Goal: Use online tool/utility: Utilize a website feature to perform a specific function

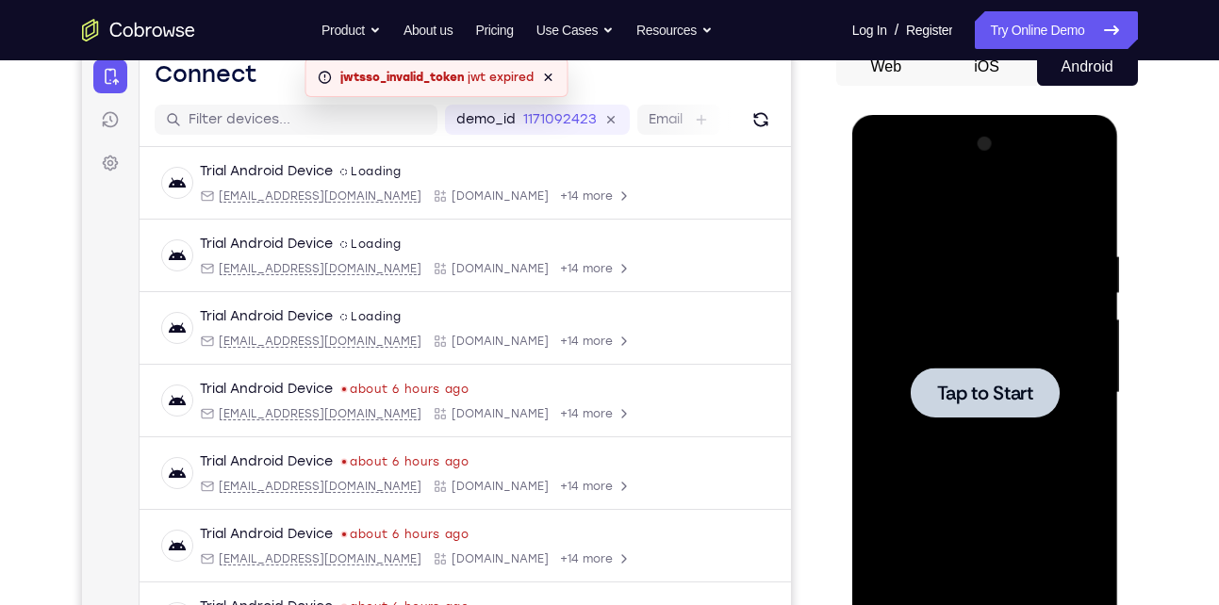
click at [1007, 307] on div at bounding box center [986, 393] width 238 height 528
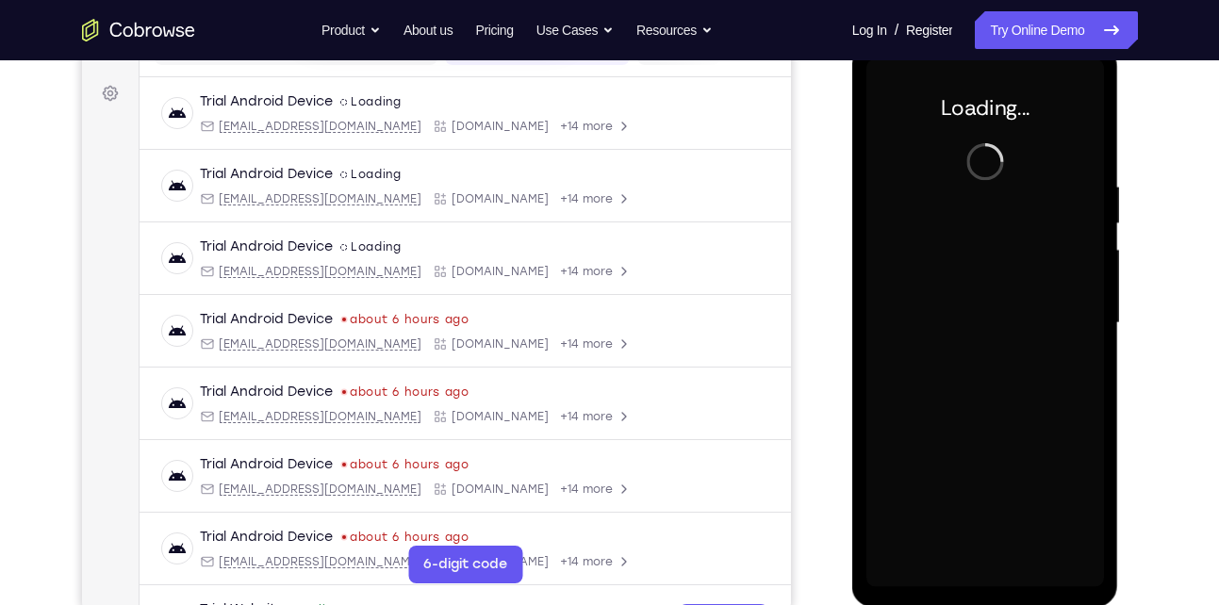
scroll to position [271, 0]
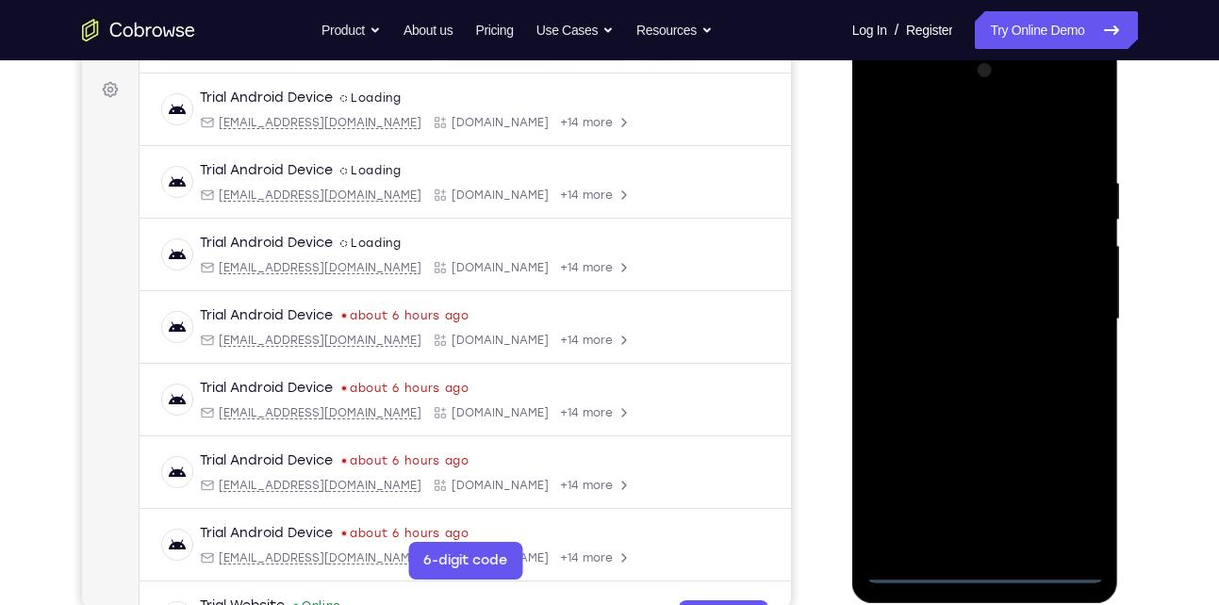
click at [987, 570] on div at bounding box center [986, 320] width 238 height 528
click at [1063, 501] on div at bounding box center [986, 320] width 238 height 528
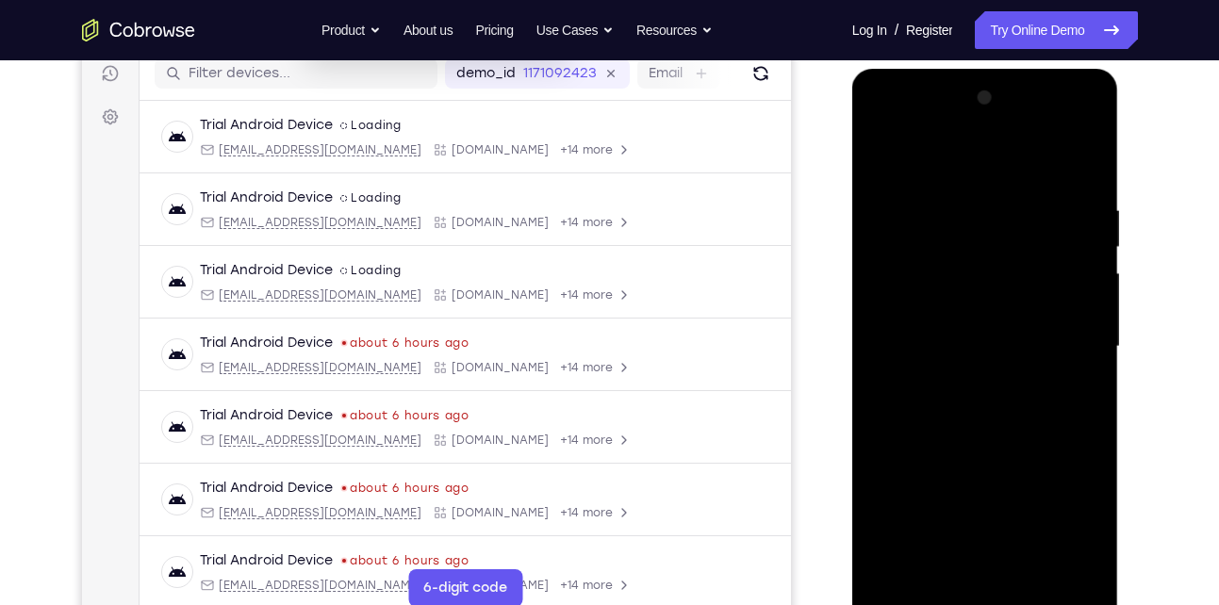
scroll to position [240, 0]
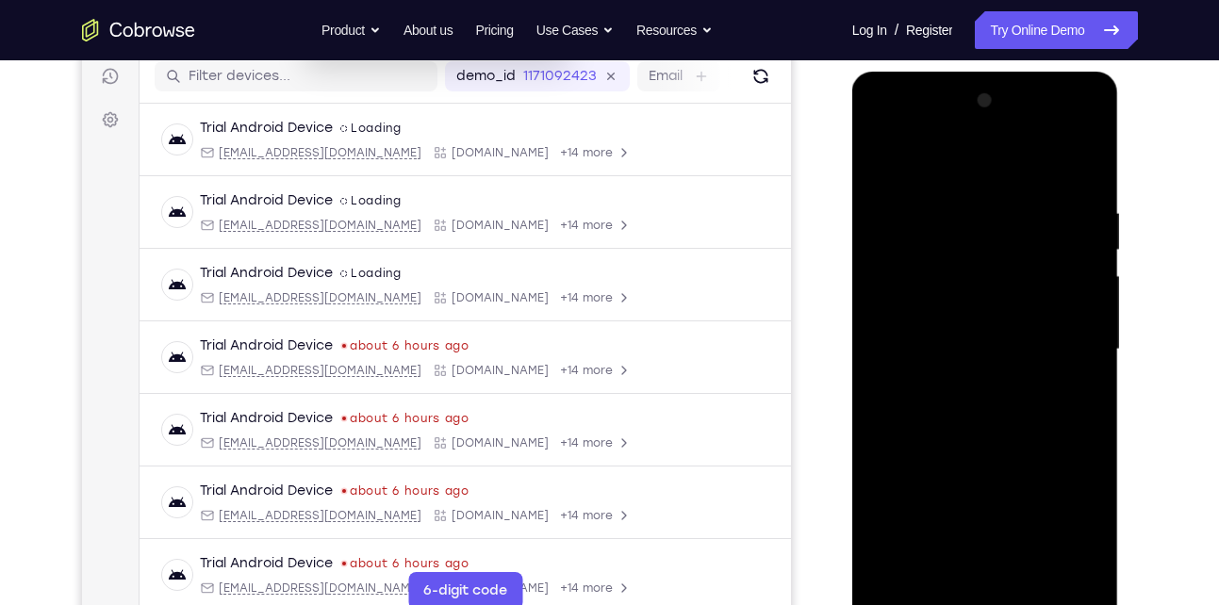
click at [944, 173] on div at bounding box center [986, 350] width 238 height 528
click at [1068, 341] on div at bounding box center [986, 350] width 238 height 528
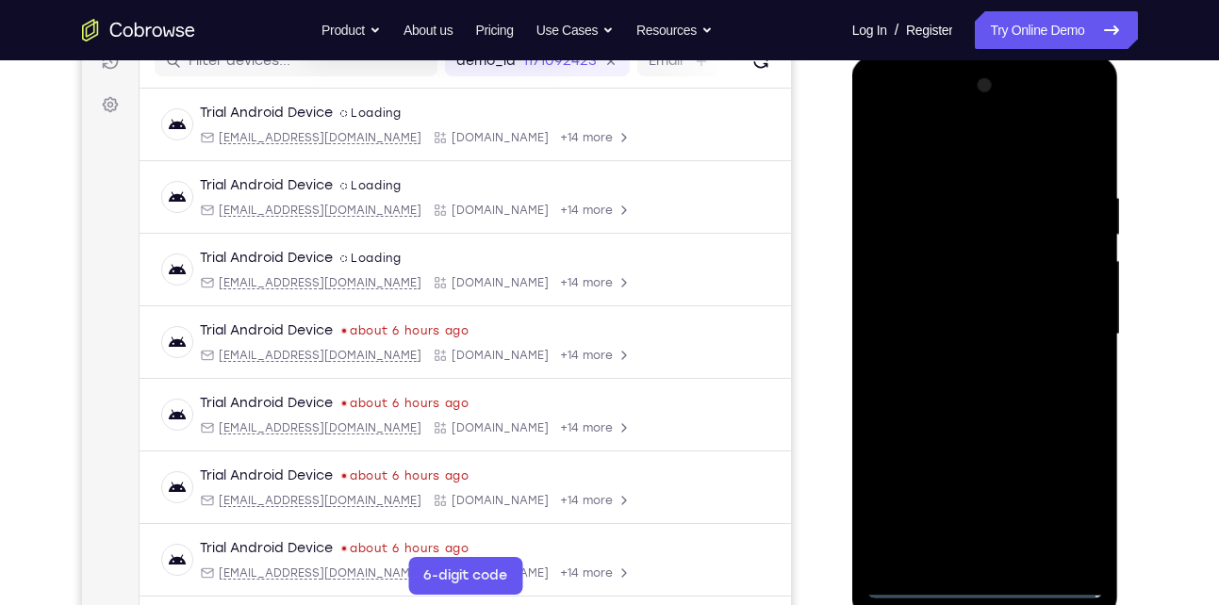
scroll to position [256, 0]
click at [966, 367] on div at bounding box center [986, 334] width 238 height 528
click at [995, 307] on div at bounding box center [986, 334] width 238 height 528
click at [986, 324] on div at bounding box center [986, 334] width 238 height 528
click at [969, 386] on div at bounding box center [986, 334] width 238 height 528
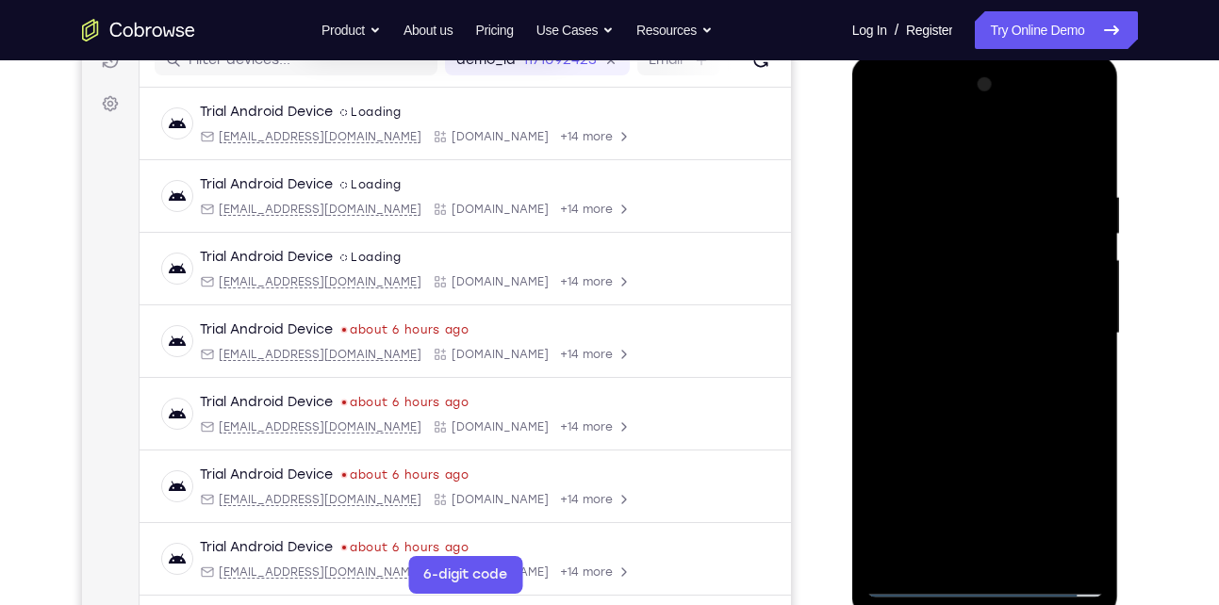
click at [969, 386] on div at bounding box center [986, 334] width 238 height 528
drag, startPoint x: 932, startPoint y: 151, endPoint x: 921, endPoint y: 105, distance: 47.4
click at [921, 105] on div at bounding box center [986, 334] width 238 height 528
click at [976, 420] on div at bounding box center [986, 334] width 238 height 528
click at [1087, 553] on div at bounding box center [986, 334] width 238 height 528
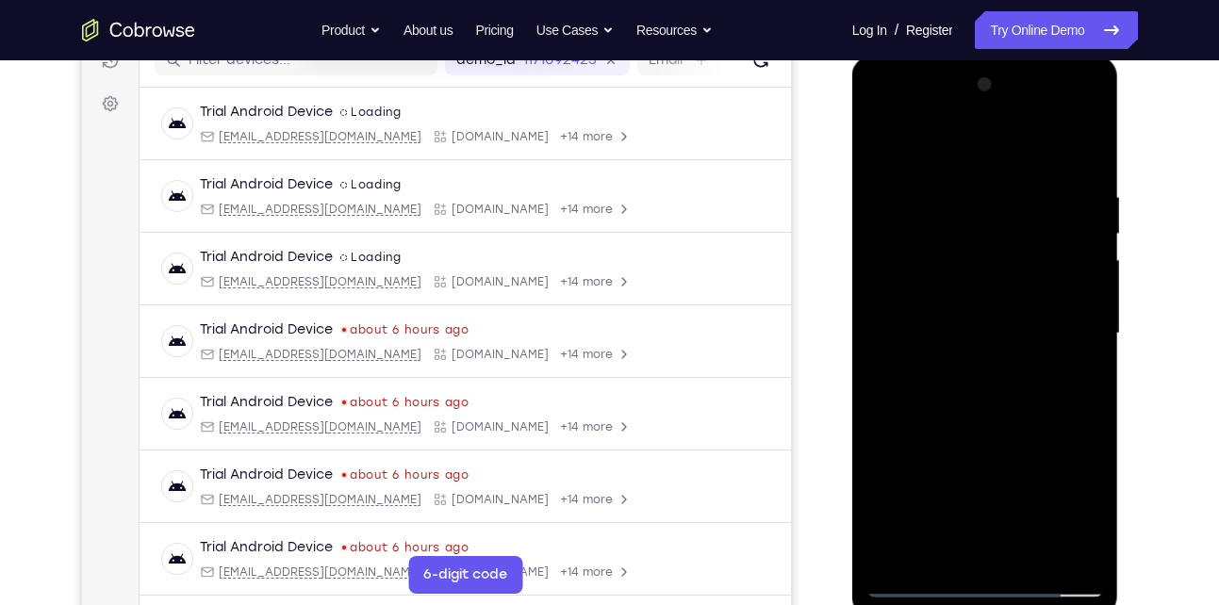
click at [1033, 554] on div at bounding box center [986, 334] width 238 height 528
click at [954, 431] on div at bounding box center [986, 334] width 238 height 528
drag, startPoint x: 978, startPoint y: 471, endPoint x: 960, endPoint y: 342, distance: 129.5
click at [960, 342] on div at bounding box center [986, 334] width 238 height 528
click at [966, 437] on div at bounding box center [986, 334] width 238 height 528
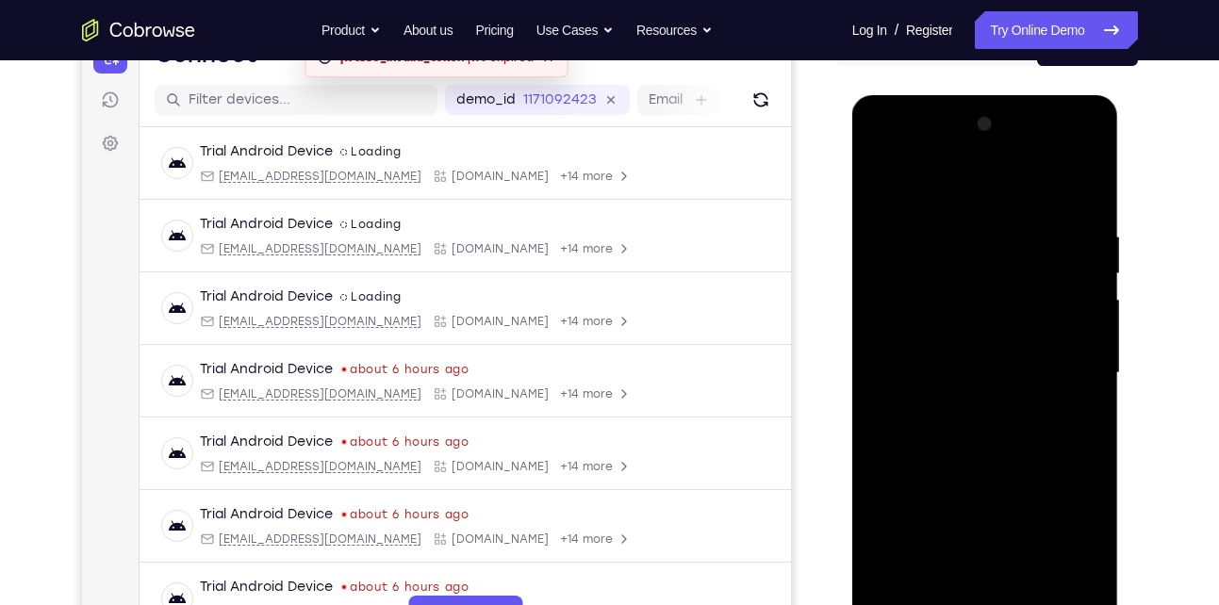
scroll to position [218, 0]
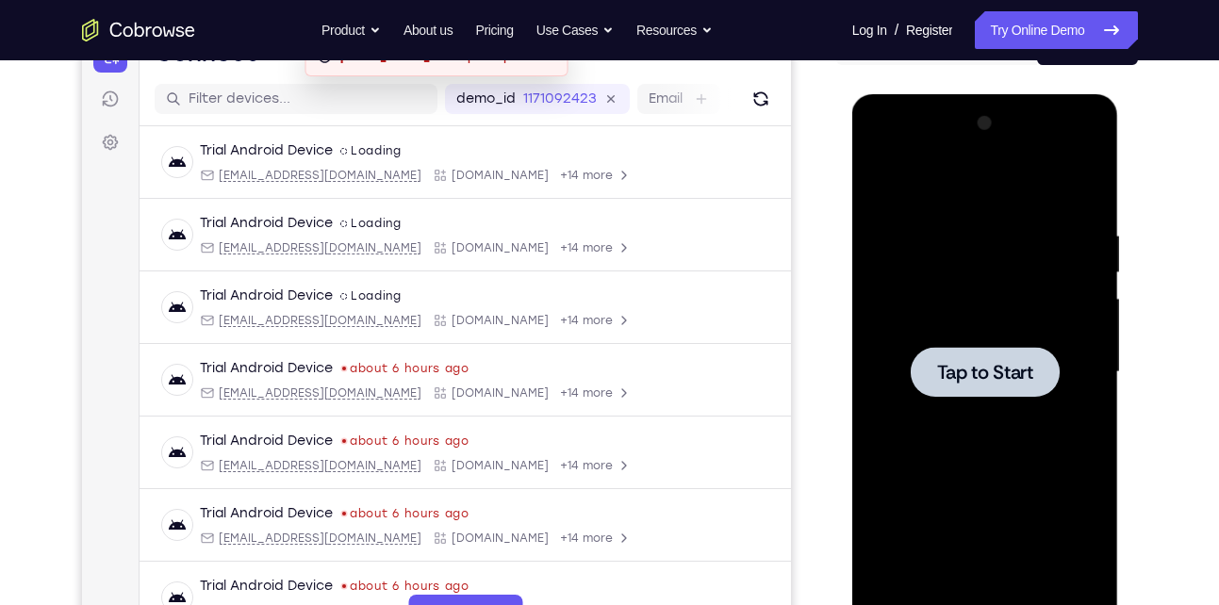
click at [968, 363] on span "Tap to Start" at bounding box center [985, 372] width 96 height 19
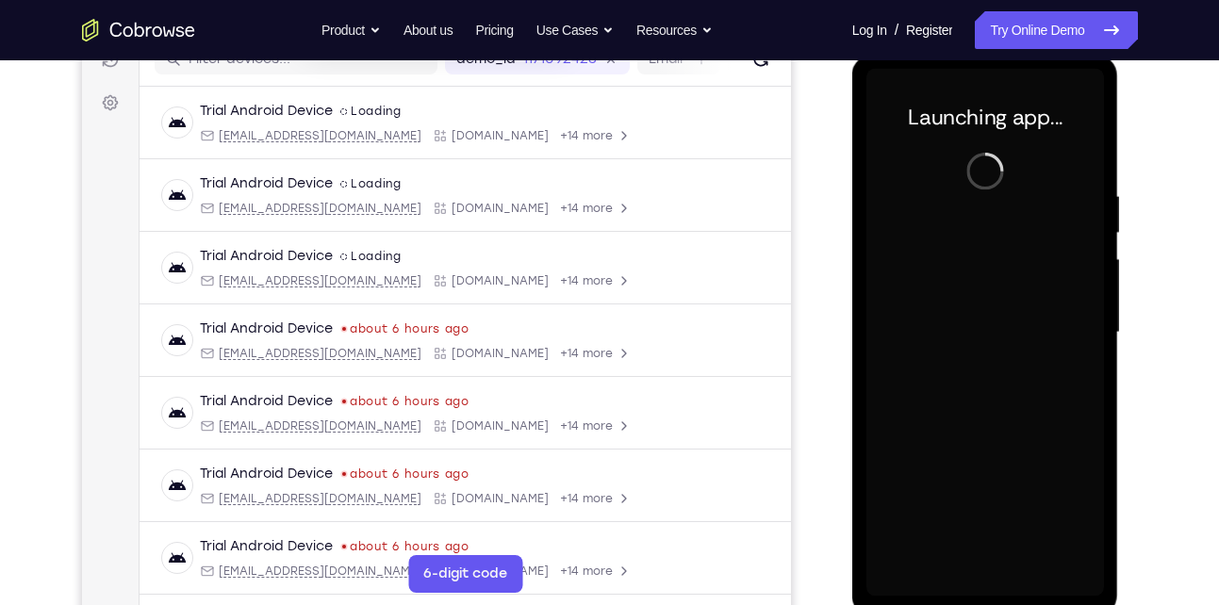
scroll to position [320, 0]
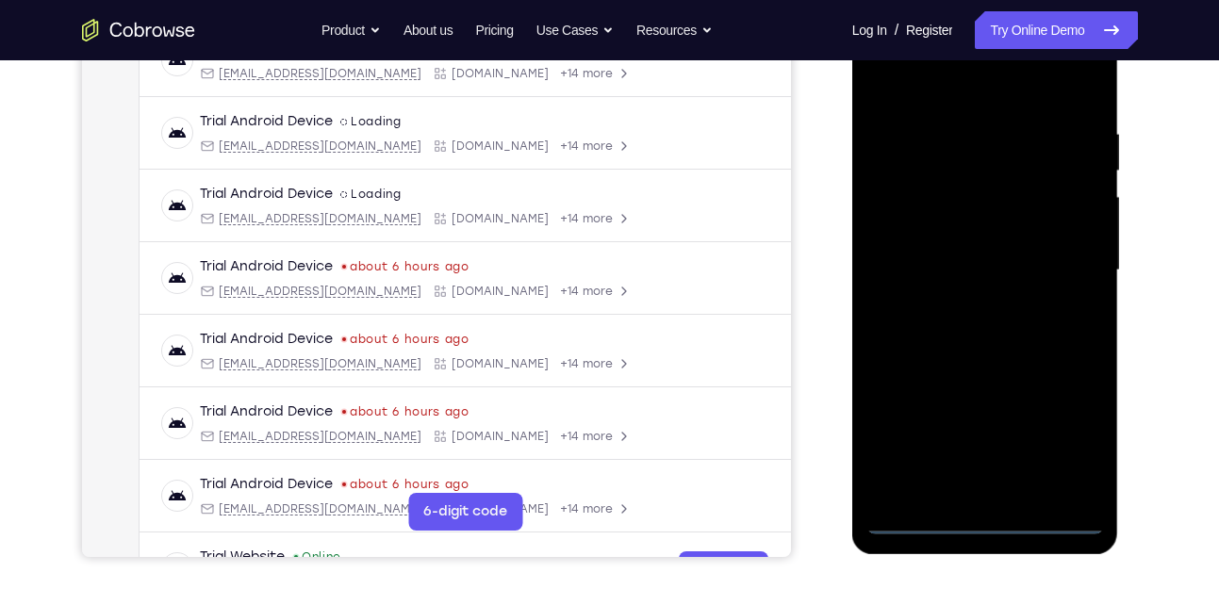
click at [989, 519] on div at bounding box center [986, 271] width 238 height 528
click at [984, 519] on div at bounding box center [986, 271] width 238 height 528
click at [1060, 447] on div at bounding box center [986, 271] width 238 height 528
click at [983, 527] on div at bounding box center [986, 271] width 238 height 528
click at [983, 521] on div at bounding box center [986, 271] width 238 height 528
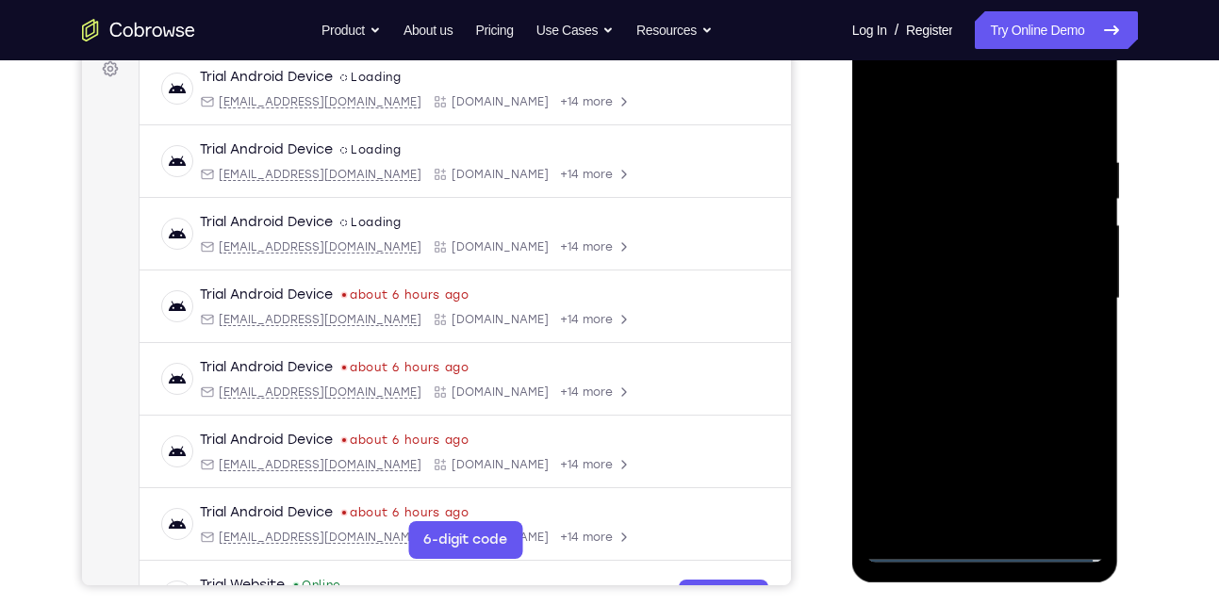
scroll to position [292, 0]
click at [1070, 458] on div at bounding box center [986, 298] width 238 height 528
